Goal: Task Accomplishment & Management: Manage account settings

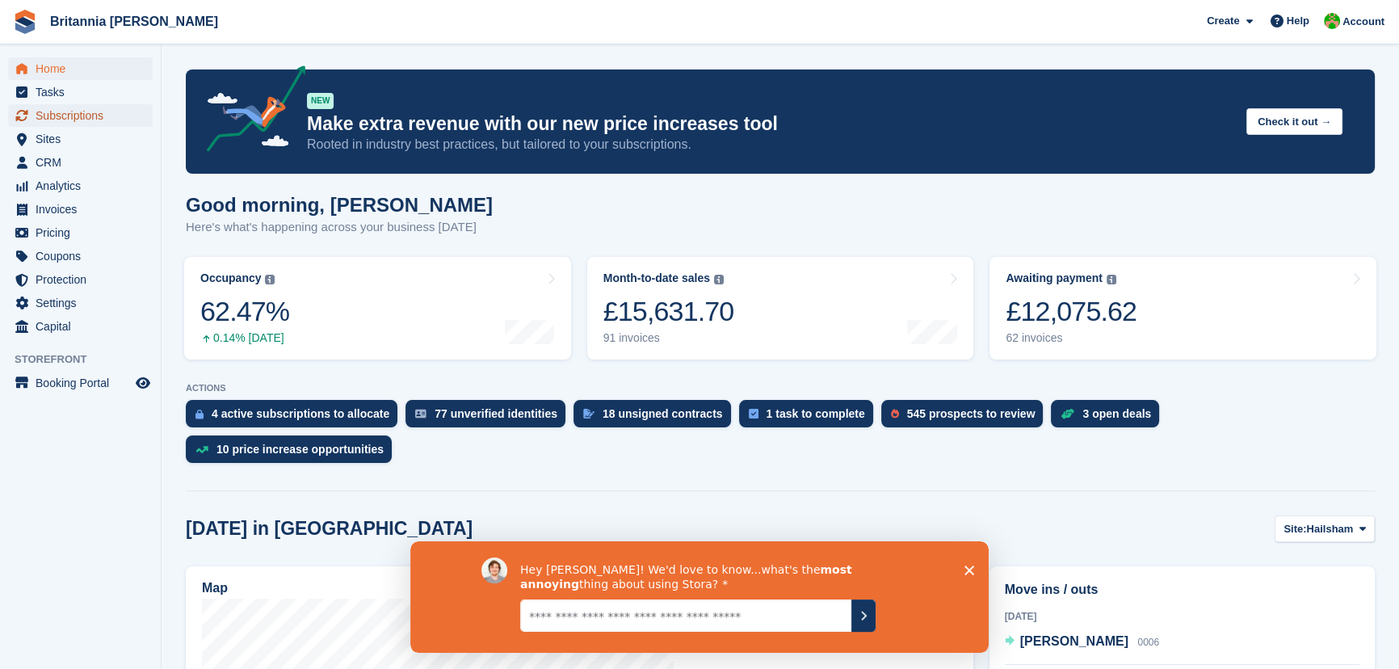
click at [55, 111] on span "Subscriptions" at bounding box center [84, 115] width 97 height 23
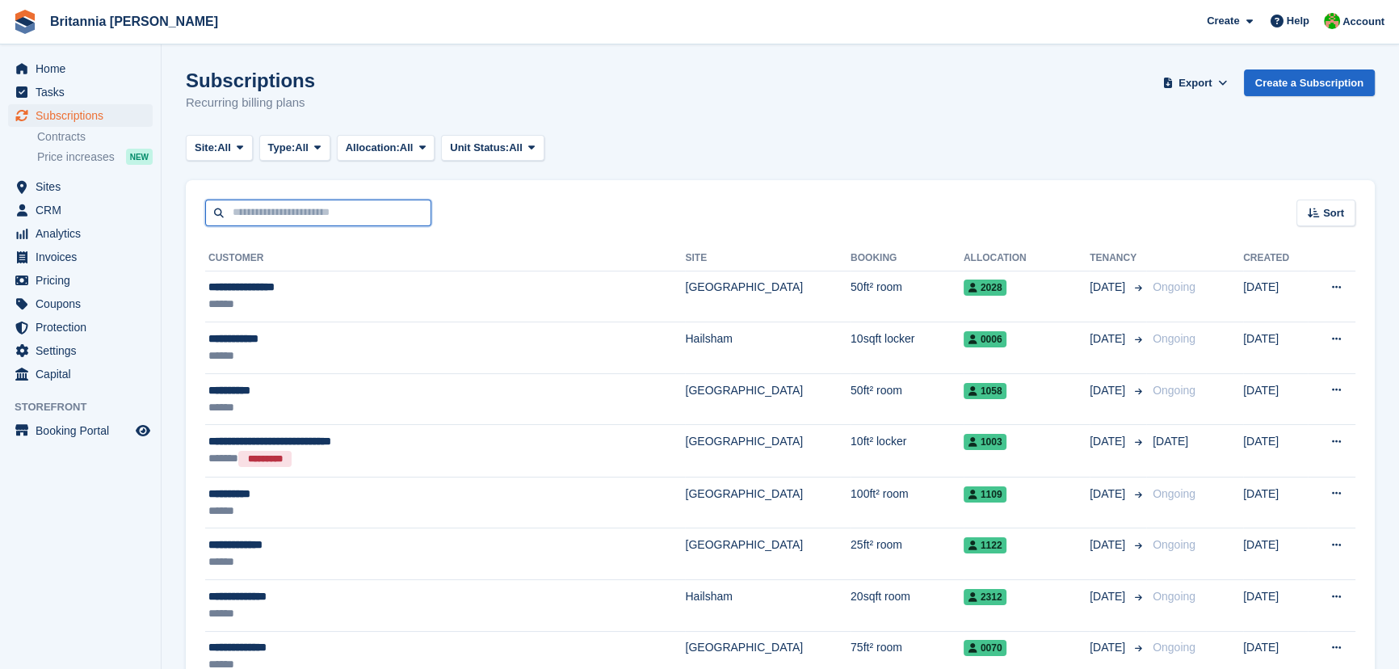
click at [405, 208] on input "text" at bounding box center [318, 212] width 226 height 27
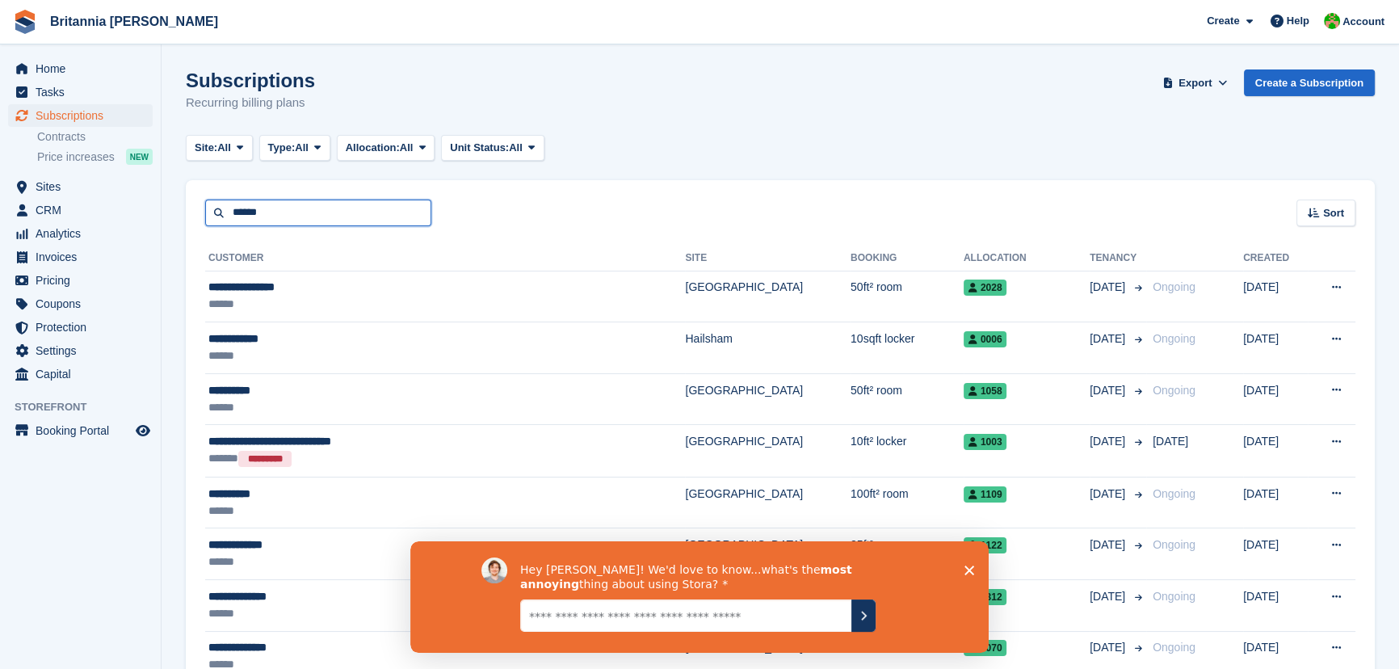
type input "******"
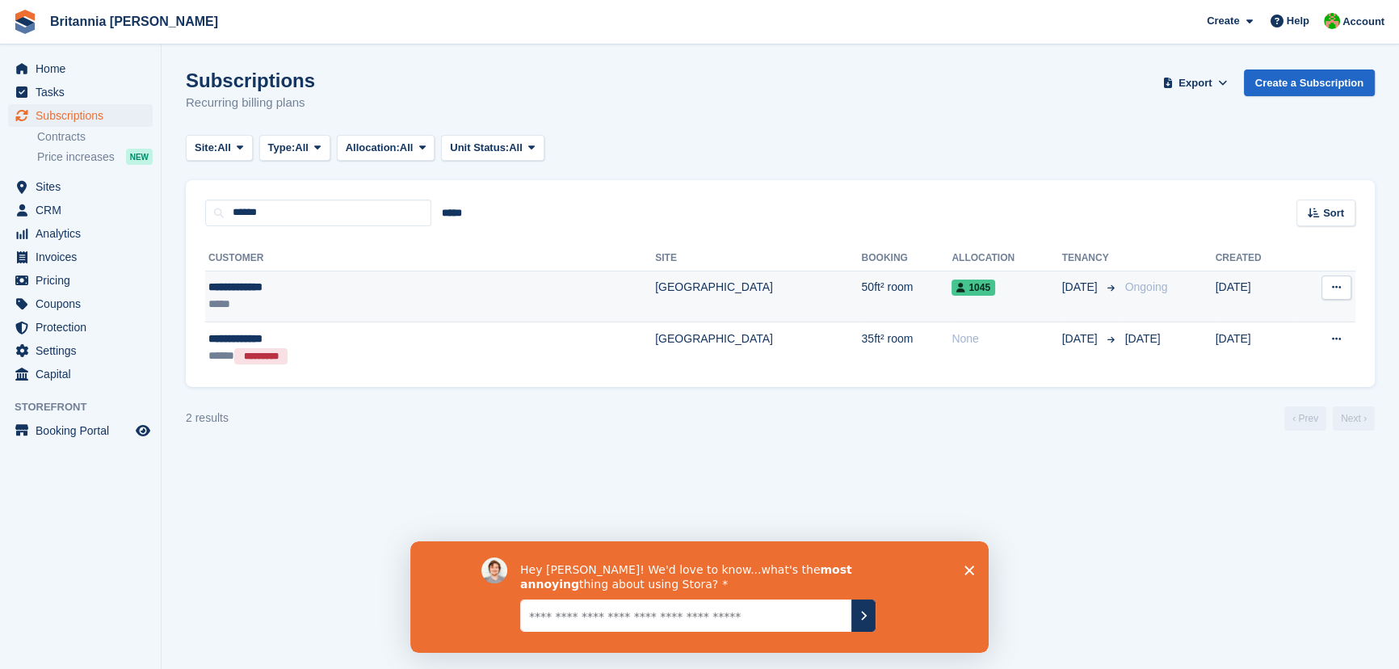
click at [861, 306] on td "50ft² room" at bounding box center [906, 297] width 90 height 52
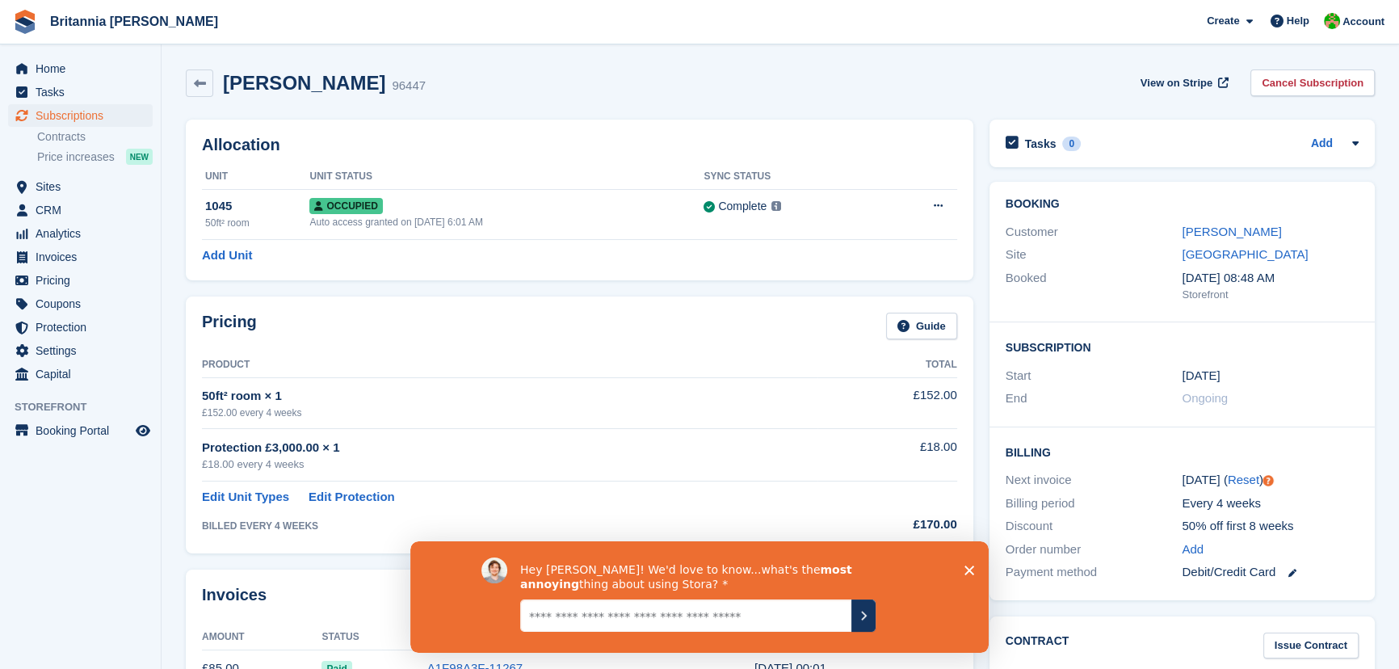
click at [1313, 98] on div "View on Stripe Cancel Subscription" at bounding box center [1254, 85] width 241 height 33
click at [1311, 85] on link "Cancel Subscription" at bounding box center [1312, 82] width 124 height 27
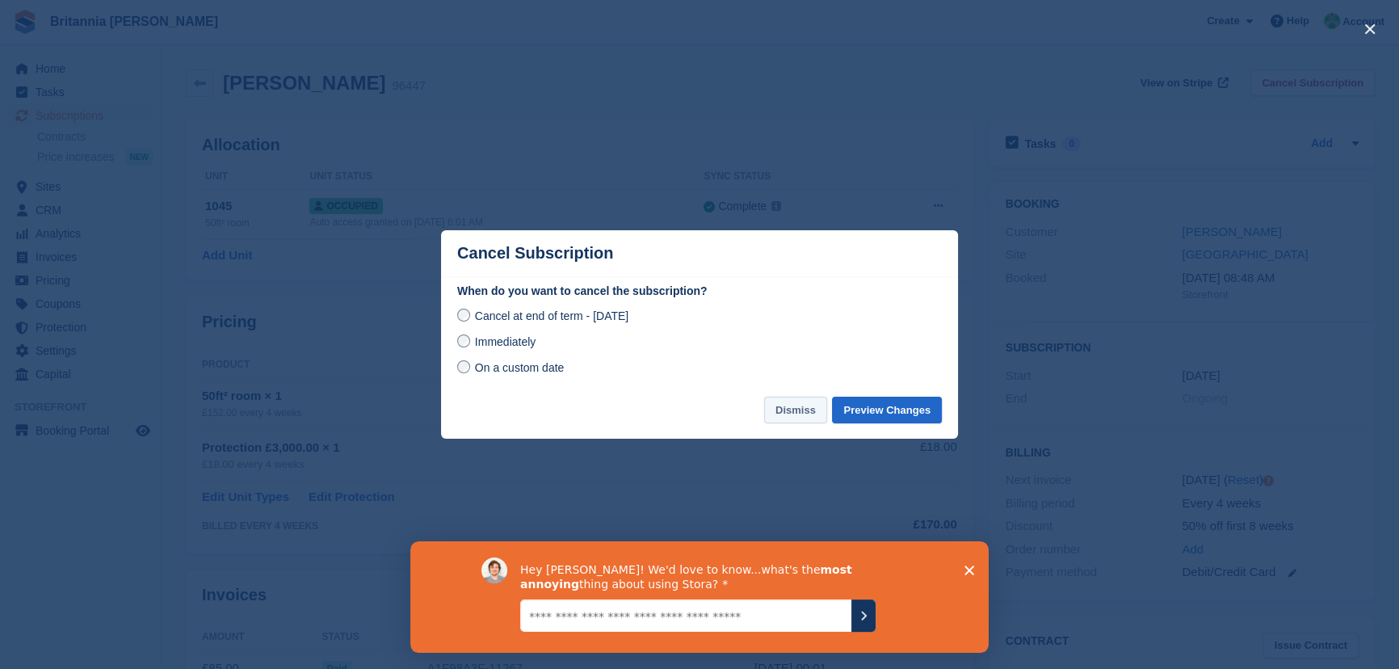
click at [815, 417] on button "Dismiss" at bounding box center [795, 409] width 63 height 27
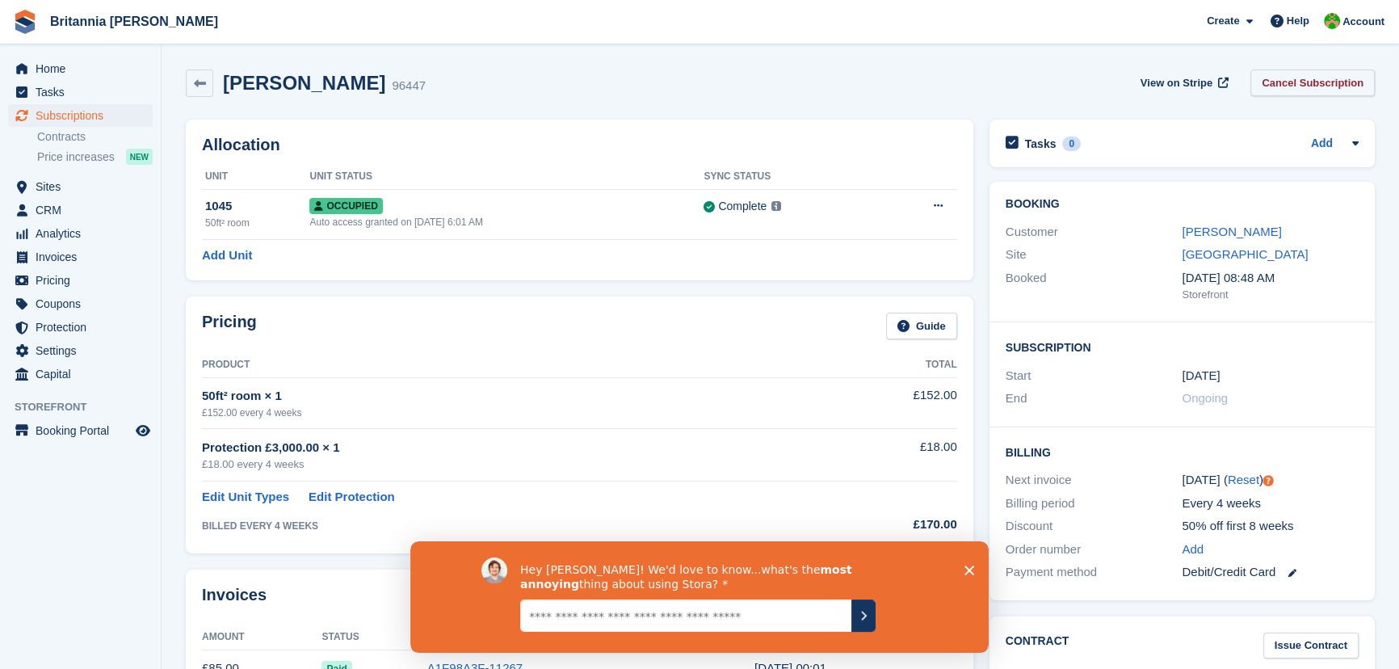
click at [1307, 91] on link "Cancel Subscription" at bounding box center [1312, 82] width 124 height 27
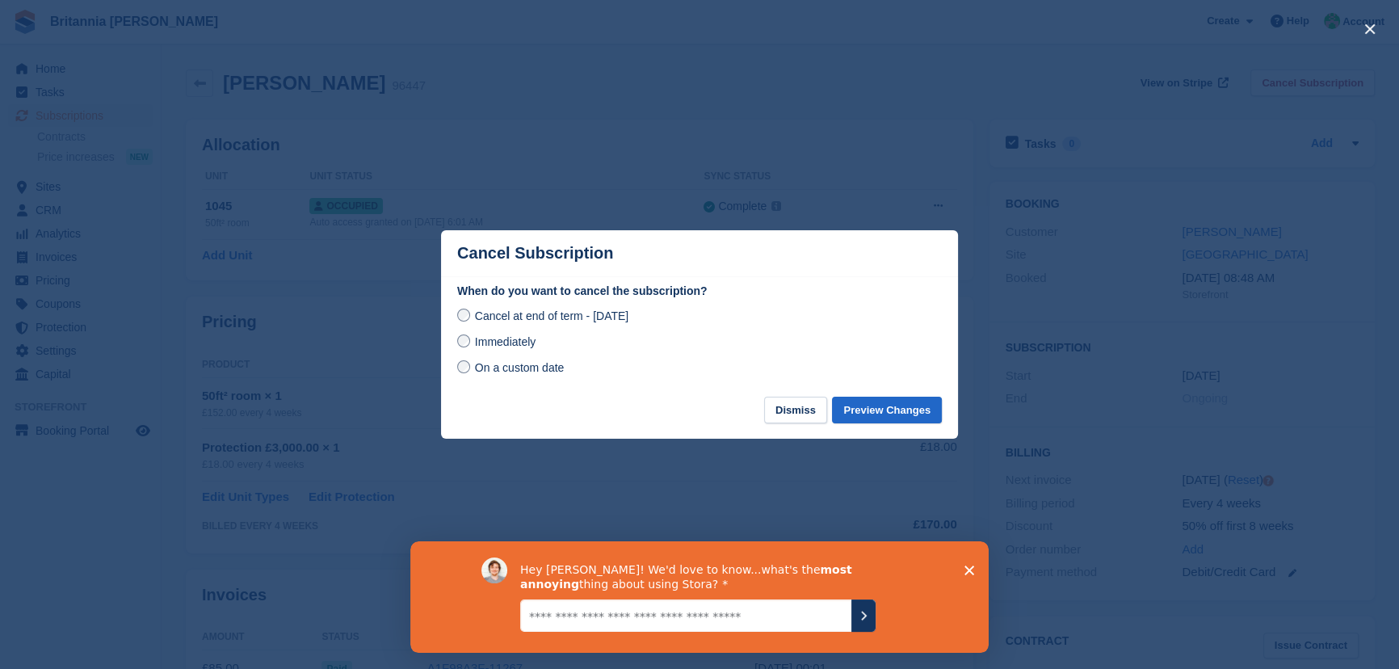
click at [528, 354] on div "Cancel at end of term - Monday, 15th September, 2025 Immediately On a custom da…" at bounding box center [699, 341] width 484 height 71
click at [525, 347] on span "Immediately" at bounding box center [505, 341] width 61 height 13
click at [801, 412] on button "Dismiss" at bounding box center [795, 409] width 63 height 27
